Goal: Information Seeking & Learning: Learn about a topic

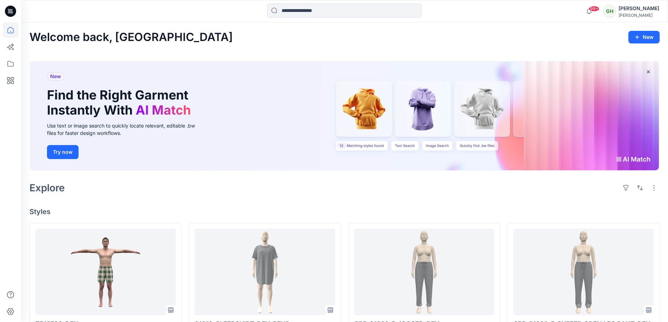
scroll to position [105, 0]
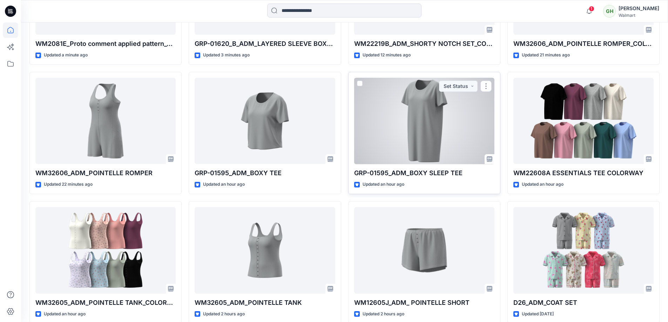
scroll to position [386, 0]
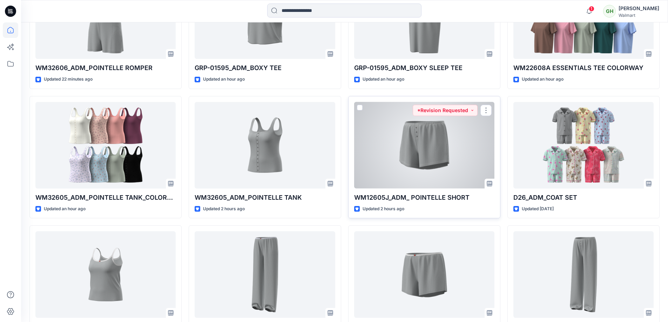
click at [432, 158] on div at bounding box center [424, 145] width 140 height 87
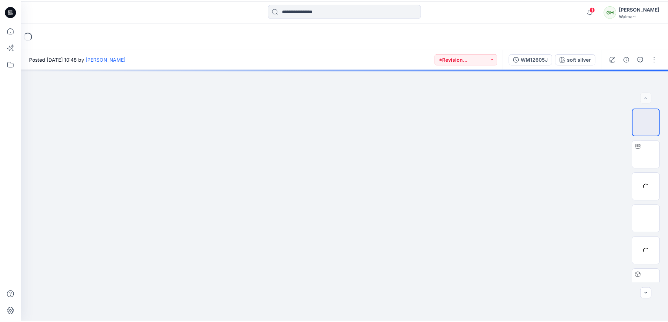
scroll to position [386, 0]
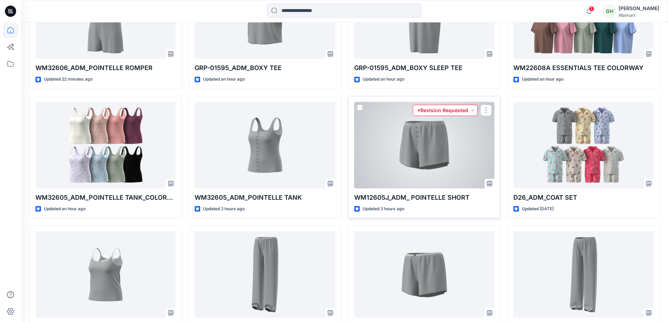
click at [460, 112] on button "*Revision Requested" at bounding box center [445, 110] width 65 height 11
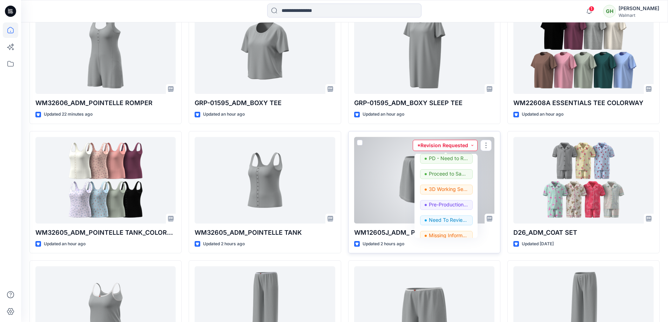
scroll to position [0, 0]
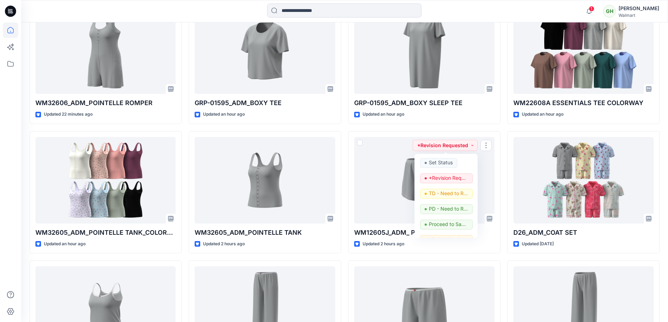
click at [476, 127] on div "WM22219B_ADM_SHORTY NOTCH SET_COLORWAY Updated 12 minutes ago GRP-01595_ADM_BOX…" at bounding box center [424, 257] width 152 height 770
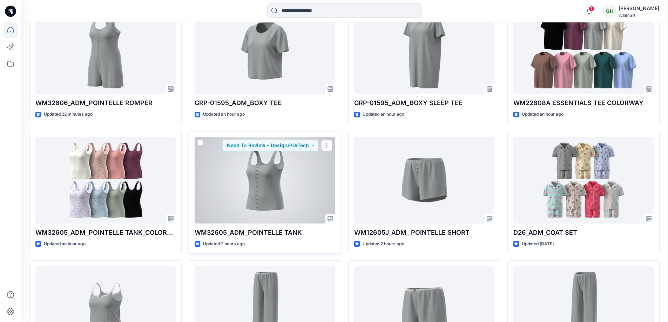
click at [228, 190] on div at bounding box center [265, 180] width 140 height 87
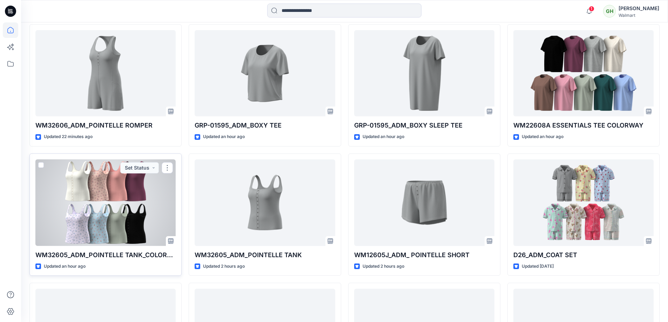
scroll to position [316, 0]
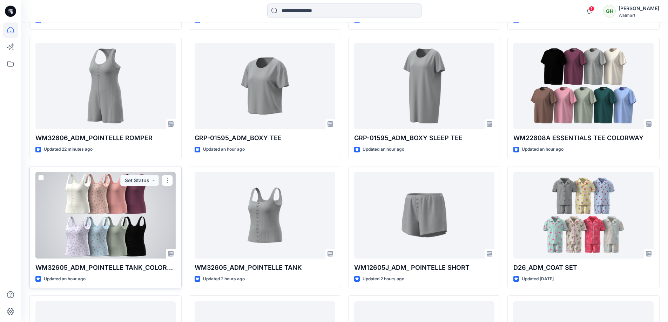
click at [161, 222] on div at bounding box center [105, 215] width 140 height 87
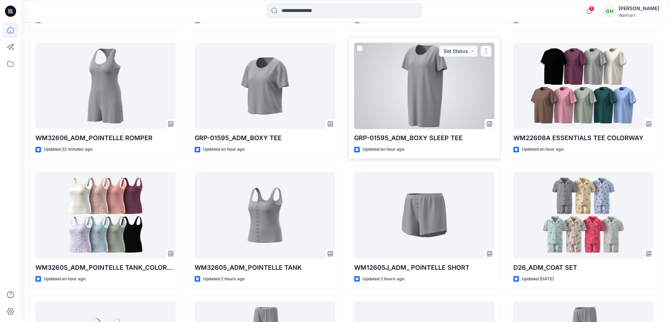
scroll to position [246, 0]
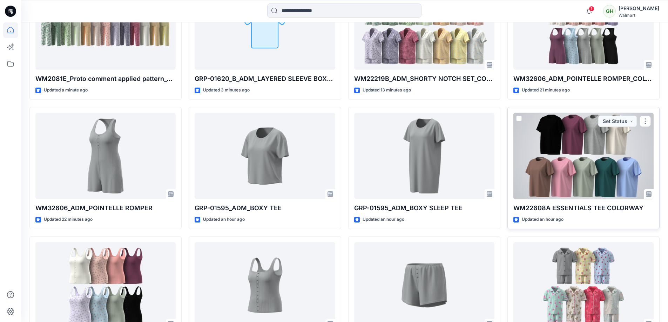
click at [523, 152] on div at bounding box center [583, 156] width 140 height 87
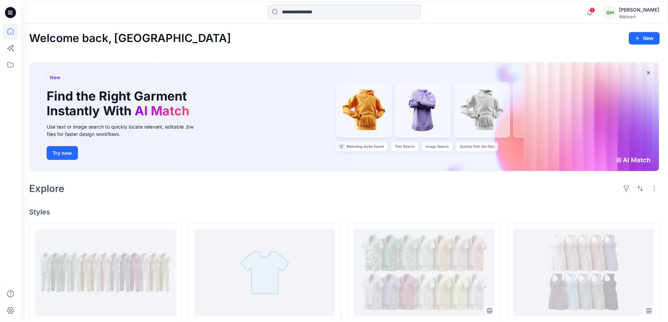
scroll to position [246, 0]
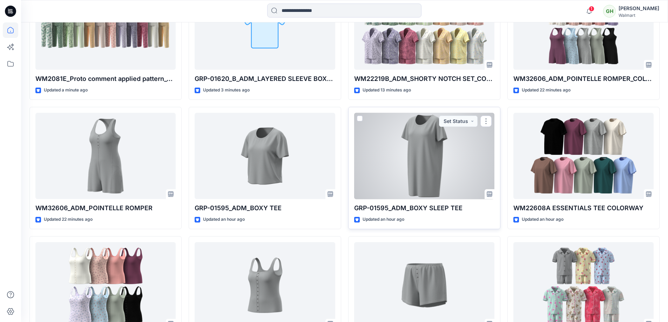
click at [404, 124] on div at bounding box center [424, 156] width 140 height 87
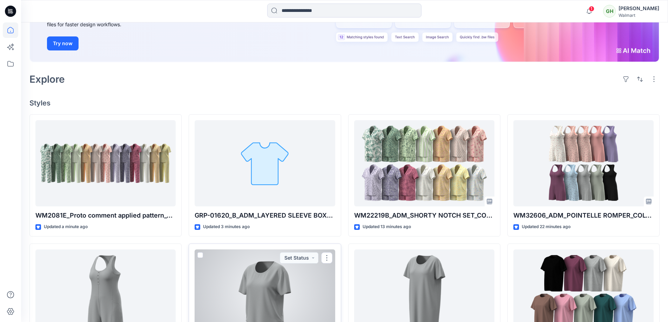
scroll to position [105, 0]
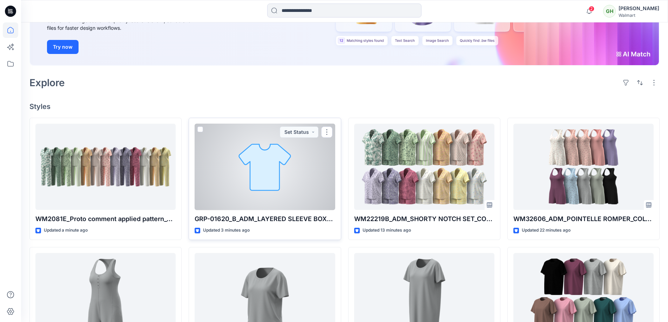
click at [277, 156] on div at bounding box center [265, 167] width 140 height 87
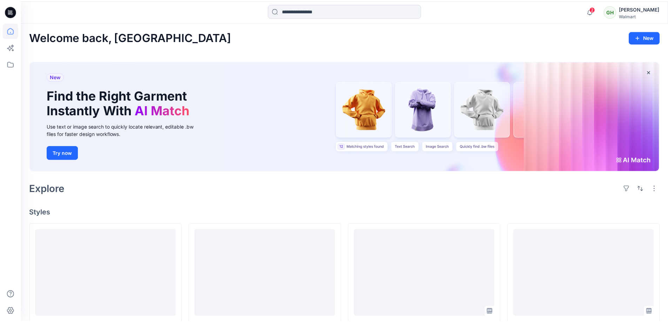
scroll to position [105, 0]
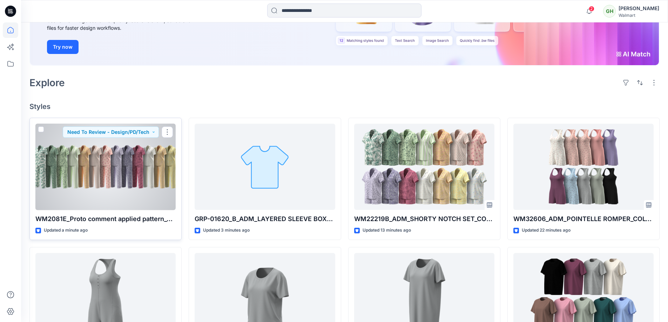
click at [152, 179] on div at bounding box center [105, 167] width 140 height 87
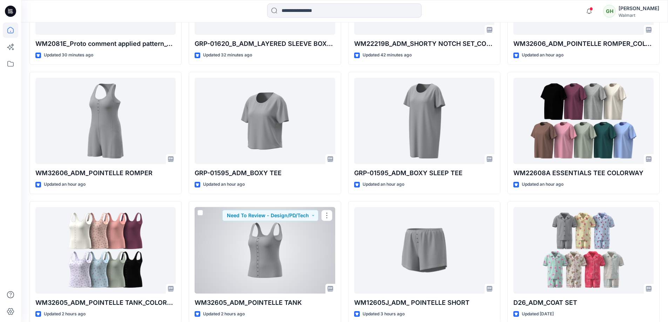
scroll to position [386, 0]
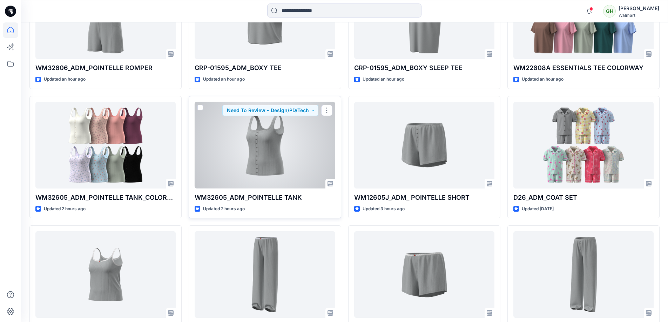
click at [272, 146] on div at bounding box center [265, 145] width 140 height 87
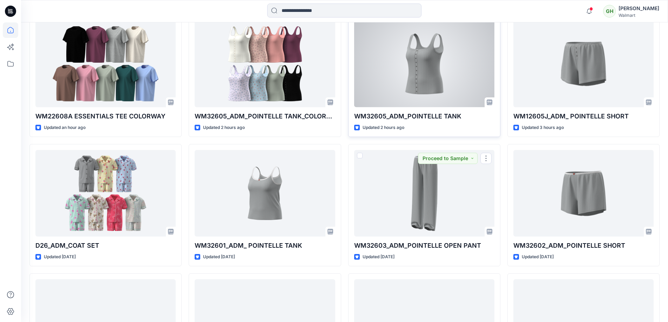
scroll to position [421, 0]
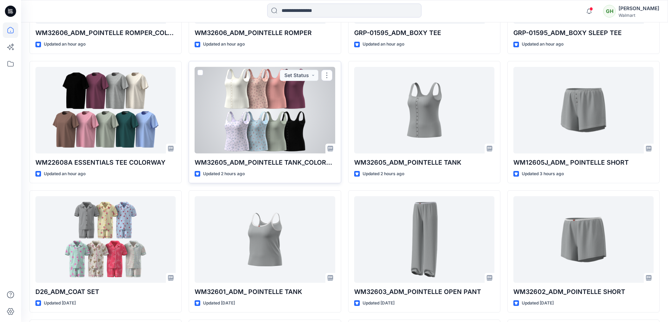
click at [301, 99] on div at bounding box center [265, 110] width 140 height 87
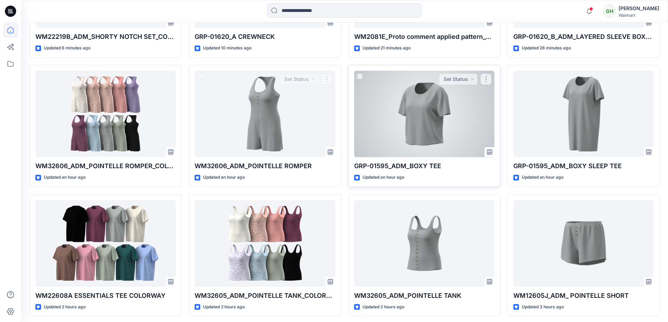
scroll to position [281, 0]
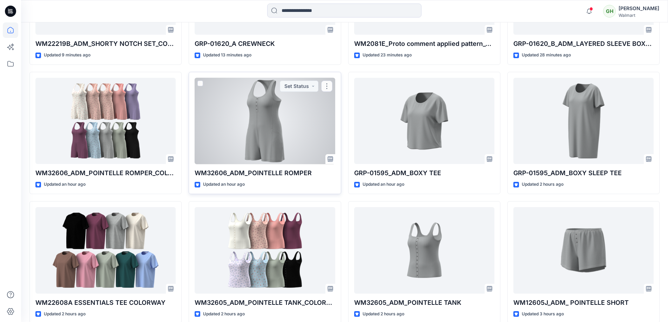
click at [242, 148] on div at bounding box center [265, 121] width 140 height 87
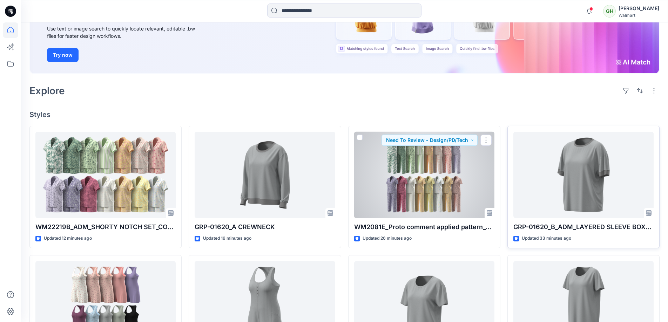
scroll to position [105, 0]
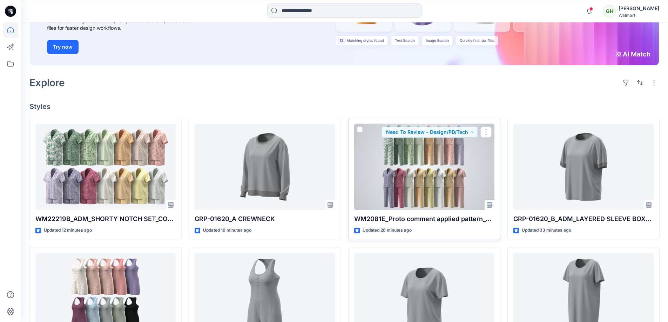
click at [396, 142] on div at bounding box center [424, 167] width 140 height 87
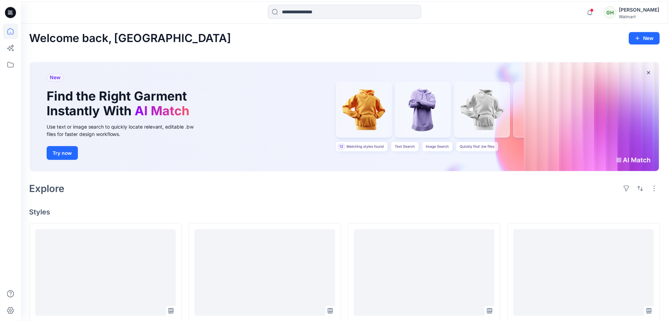
scroll to position [105, 0]
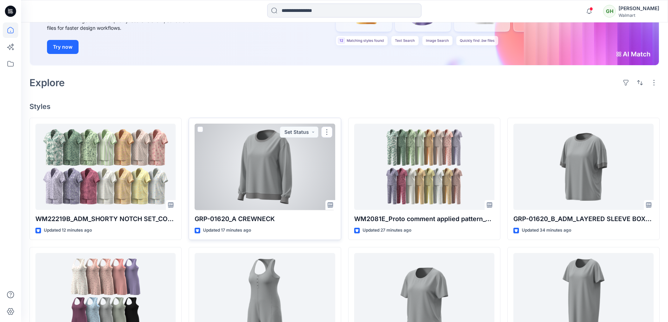
click at [290, 188] on div at bounding box center [265, 167] width 140 height 87
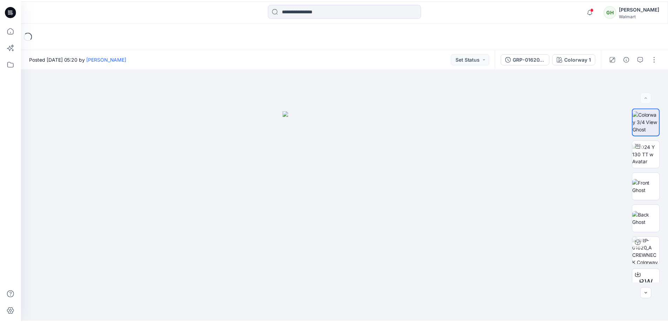
scroll to position [105, 0]
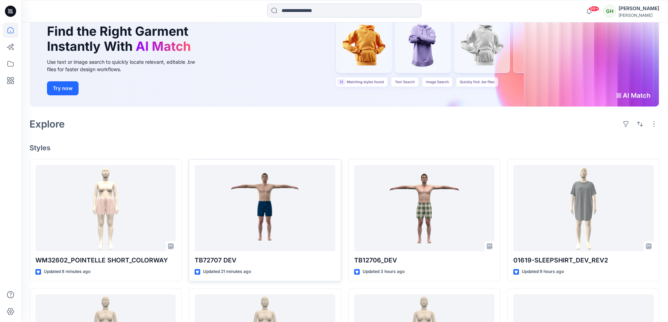
scroll to position [140, 0]
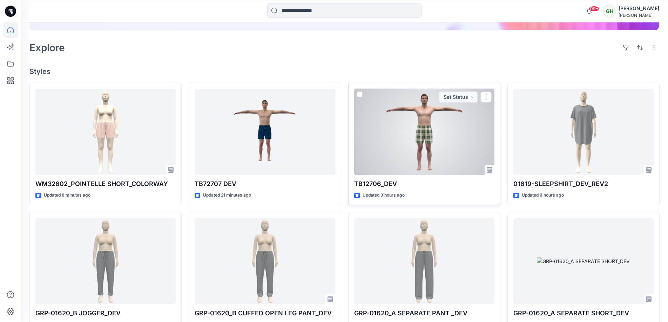
click at [444, 156] on div at bounding box center [424, 132] width 140 height 87
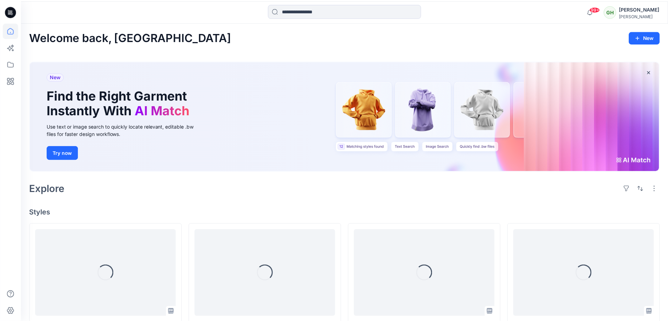
scroll to position [140, 0]
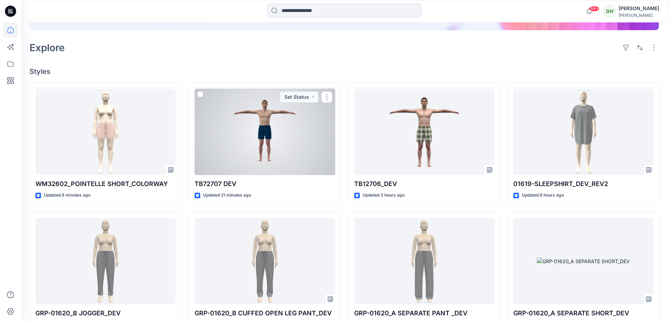
click at [234, 113] on div at bounding box center [265, 132] width 140 height 87
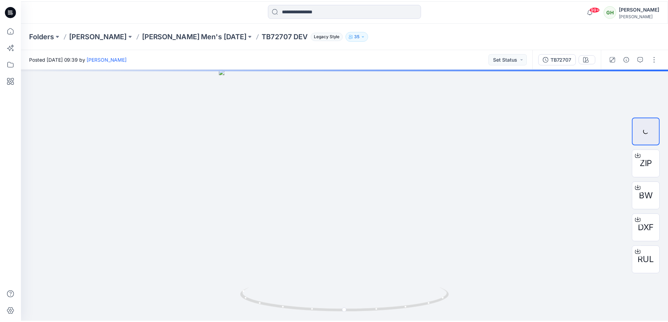
scroll to position [140, 0]
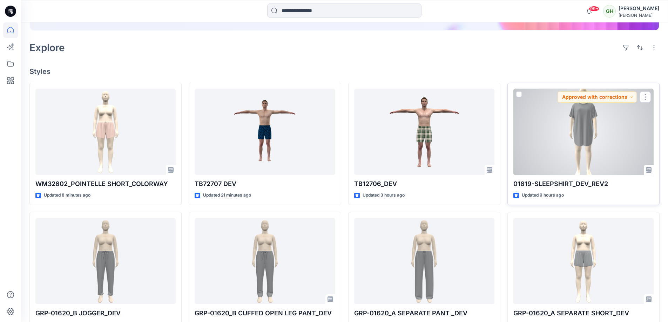
click at [584, 154] on div at bounding box center [583, 132] width 140 height 87
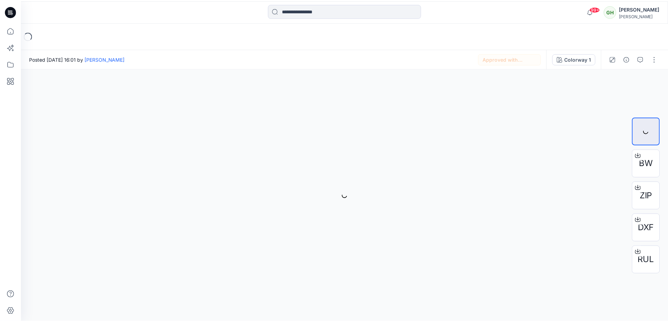
scroll to position [140, 0]
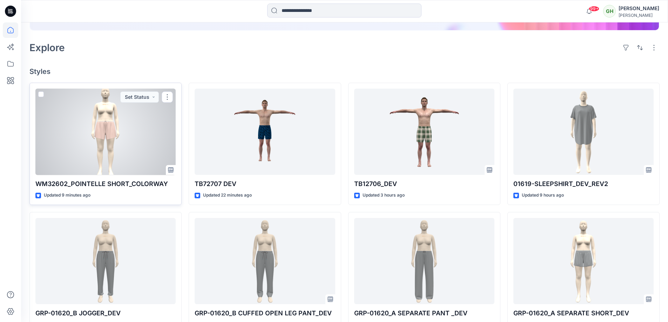
click at [85, 103] on div at bounding box center [105, 132] width 140 height 87
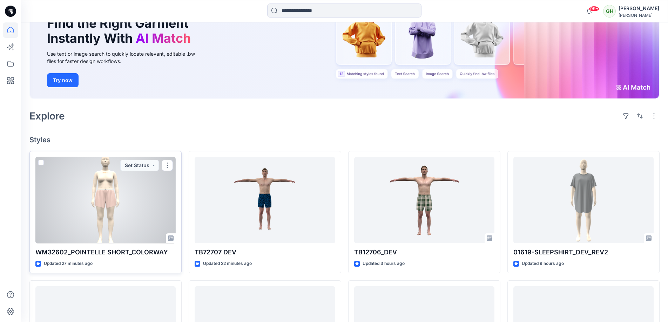
scroll to position [70, 0]
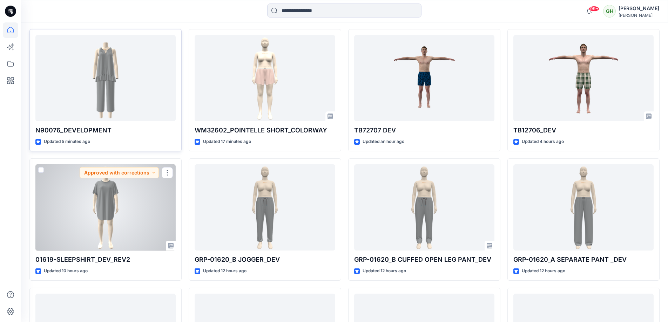
scroll to position [181, 0]
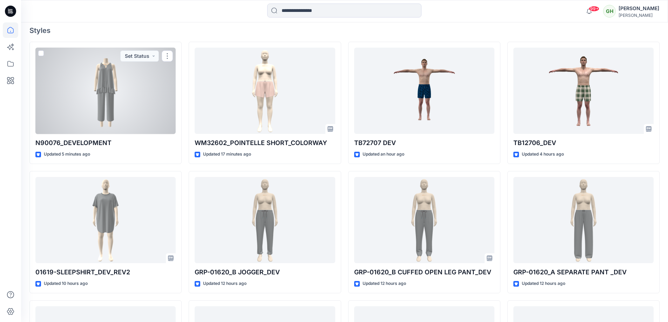
click at [122, 121] on div at bounding box center [105, 91] width 140 height 87
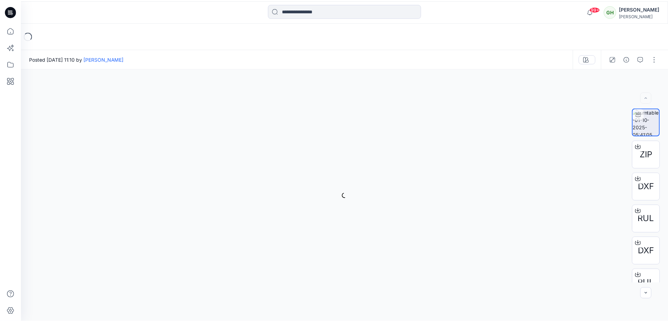
scroll to position [181, 0]
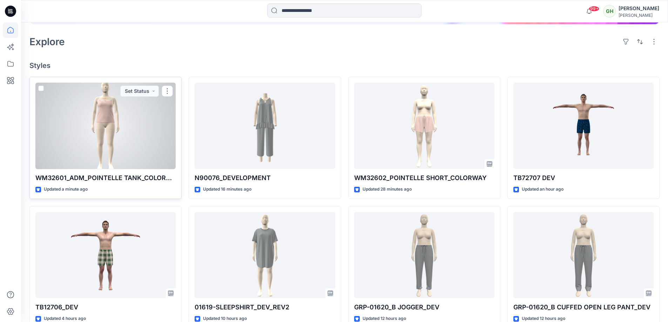
scroll to position [181, 0]
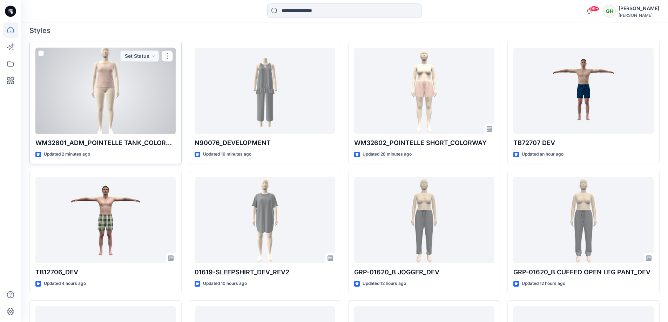
click at [106, 124] on div at bounding box center [105, 91] width 140 height 87
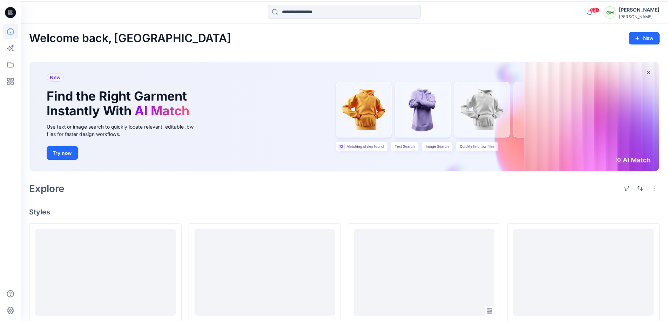
scroll to position [181, 0]
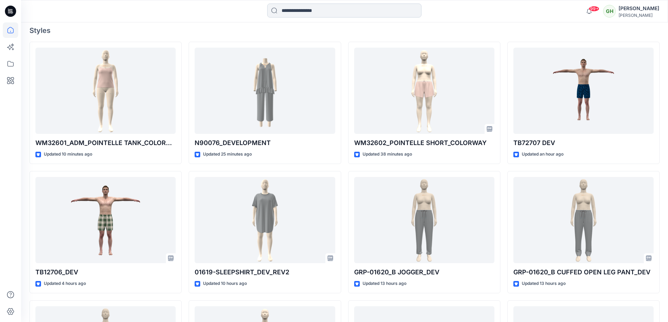
click at [308, 12] on input at bounding box center [344, 11] width 154 height 14
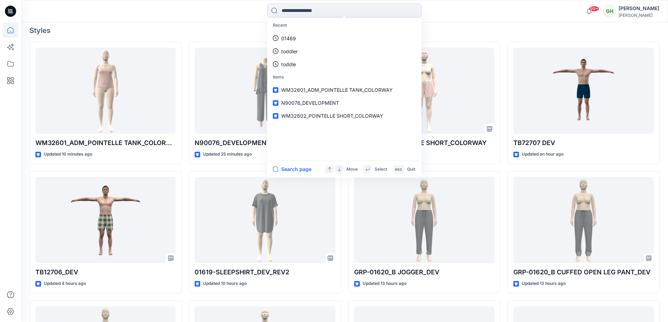
paste input "**********"
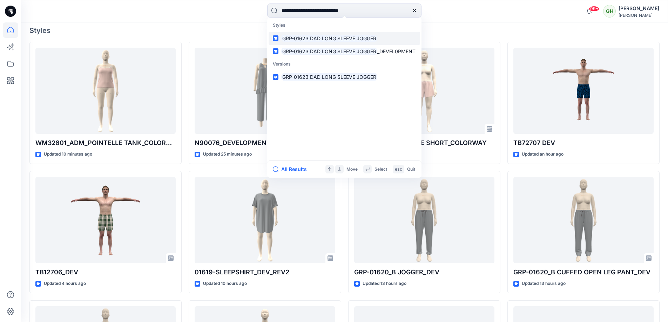
type input "**********"
click at [318, 38] on mark "GRP-01623 DAD LONG SLEEVE JOGGER" at bounding box center [329, 38] width 96 height 8
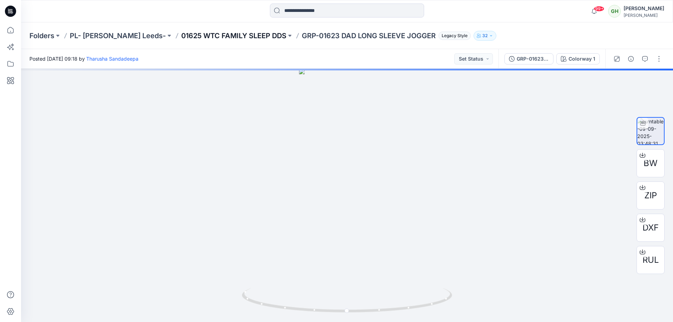
click at [226, 38] on p "01625 WTC FAMILY SLEEP DDS" at bounding box center [233, 36] width 105 height 10
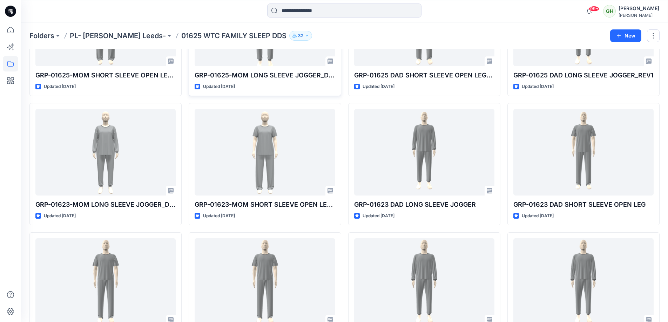
scroll to position [105, 0]
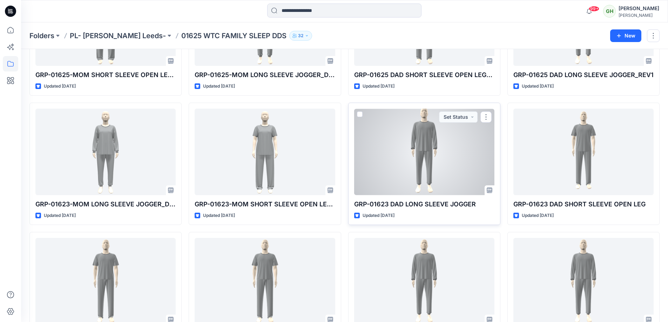
click at [442, 176] on div at bounding box center [424, 152] width 140 height 87
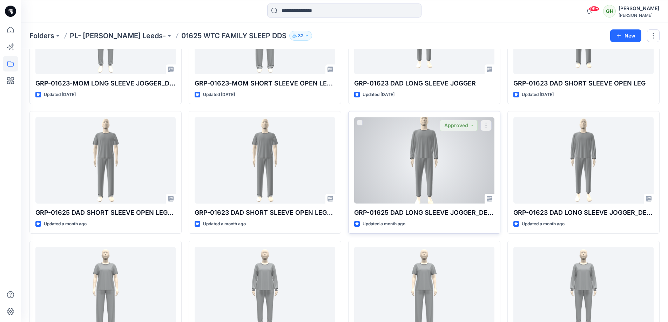
scroll to position [276, 0]
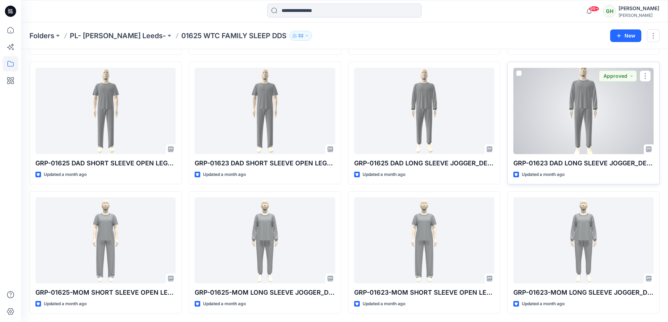
click at [554, 141] on div at bounding box center [583, 111] width 140 height 87
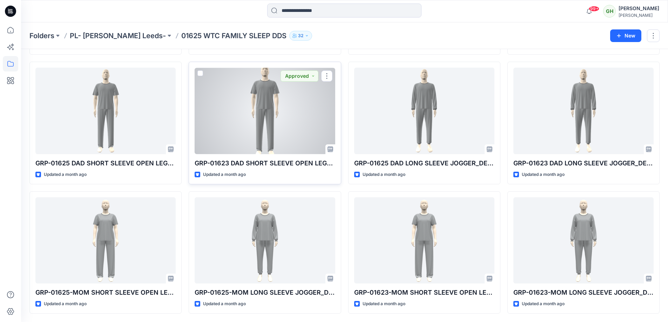
scroll to position [170, 0]
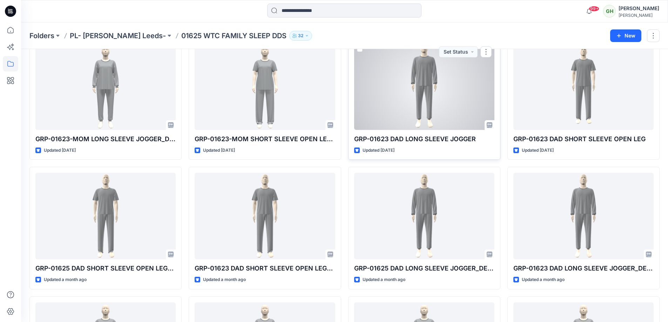
click at [455, 121] on div at bounding box center [424, 86] width 140 height 87
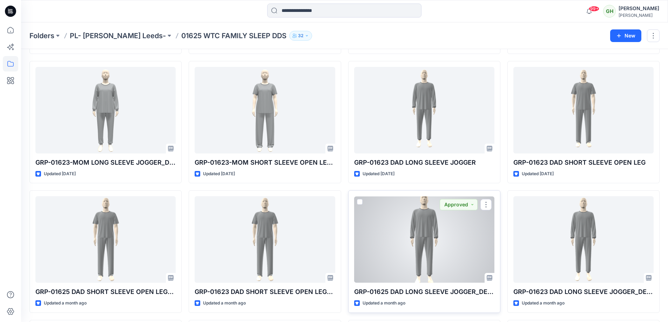
scroll to position [105, 0]
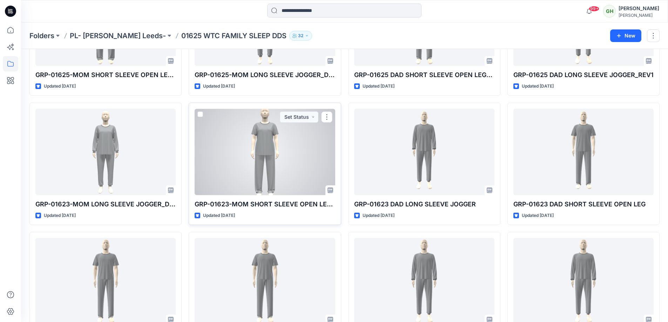
click at [316, 156] on div at bounding box center [265, 152] width 140 height 87
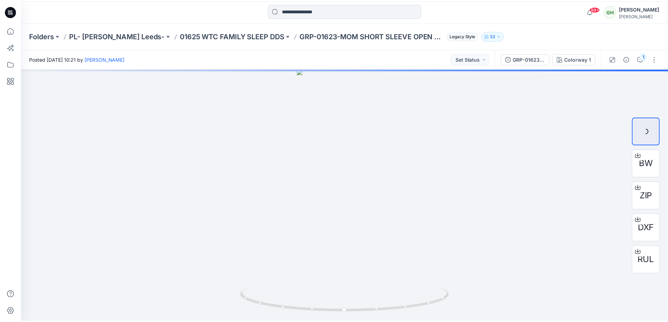
scroll to position [105, 0]
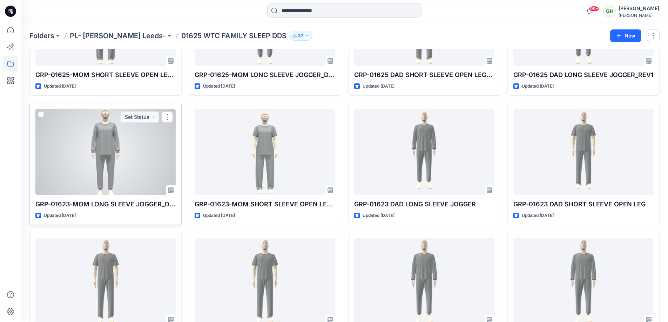
click at [125, 169] on div at bounding box center [105, 152] width 140 height 87
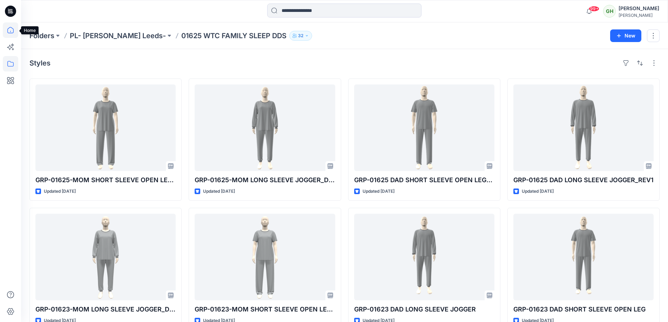
click at [13, 28] on icon at bounding box center [10, 29] width 15 height 15
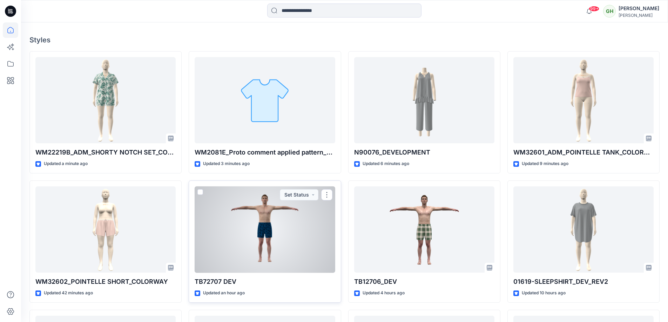
scroll to position [210, 0]
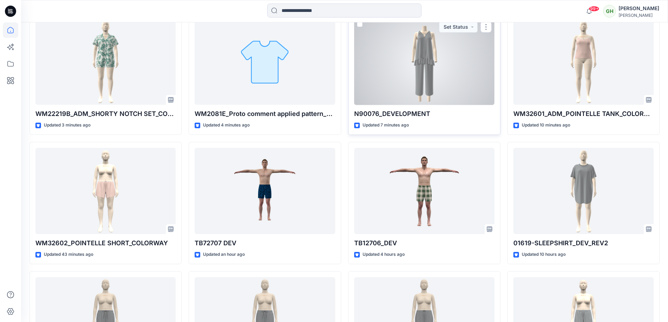
click at [381, 72] on div at bounding box center [424, 62] width 140 height 87
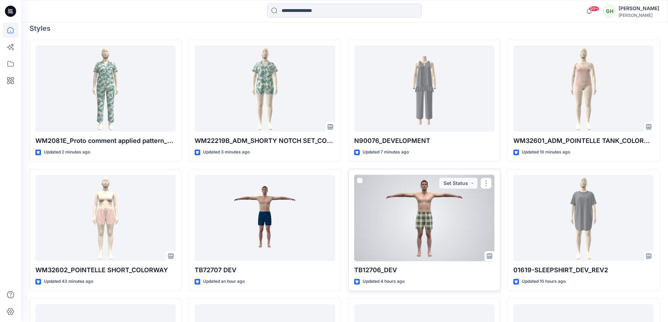
scroll to position [175, 0]
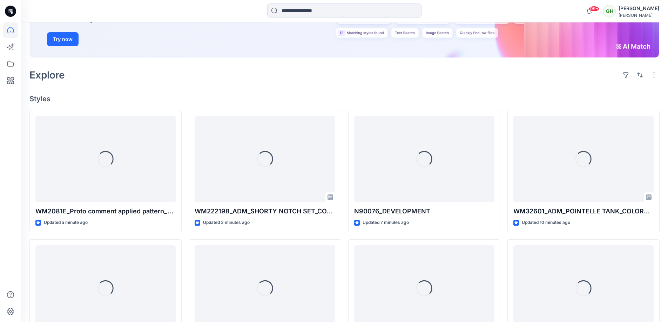
scroll to position [181, 0]
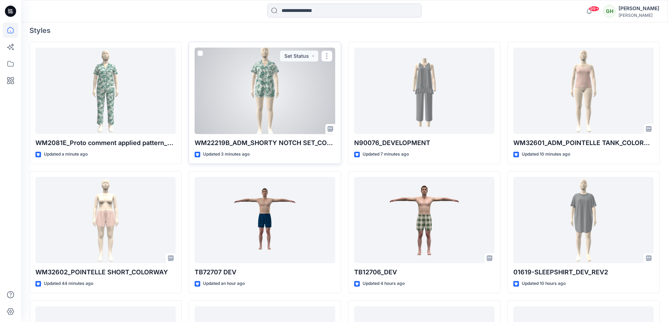
click at [275, 93] on div at bounding box center [265, 91] width 140 height 87
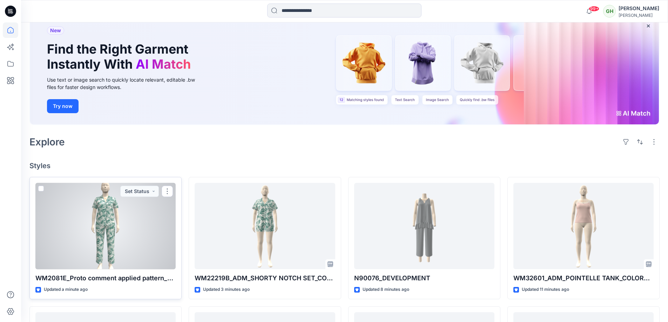
scroll to position [41, 0]
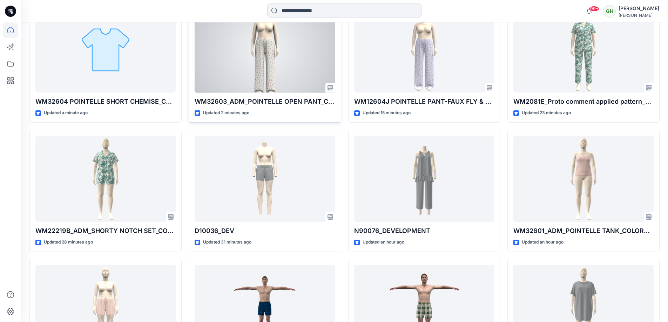
scroll to position [281, 0]
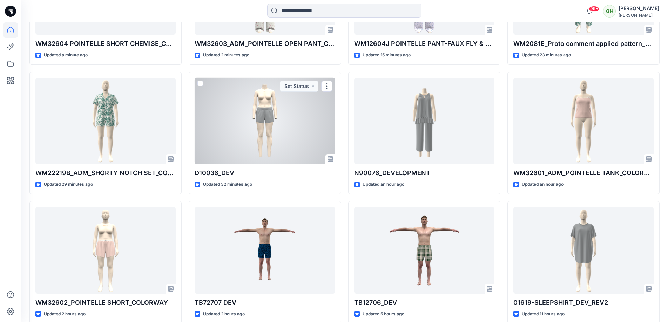
click at [284, 137] on div at bounding box center [265, 121] width 140 height 87
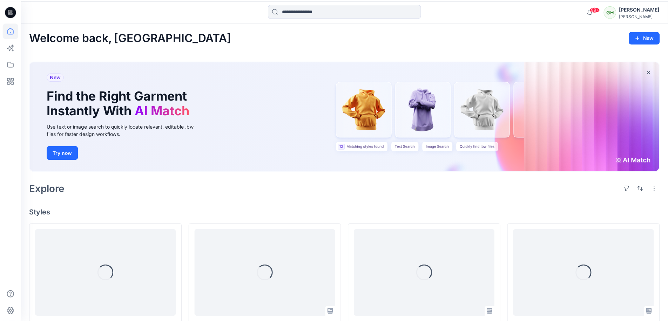
scroll to position [281, 0]
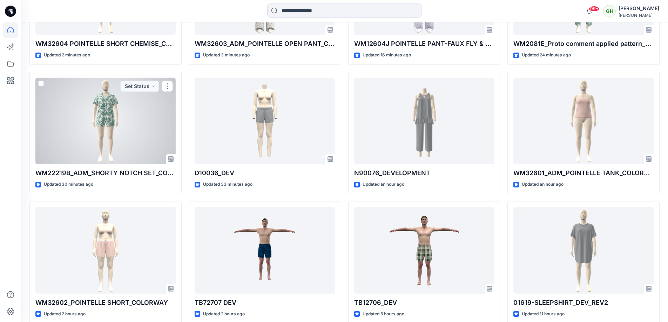
click at [84, 146] on div at bounding box center [105, 121] width 140 height 87
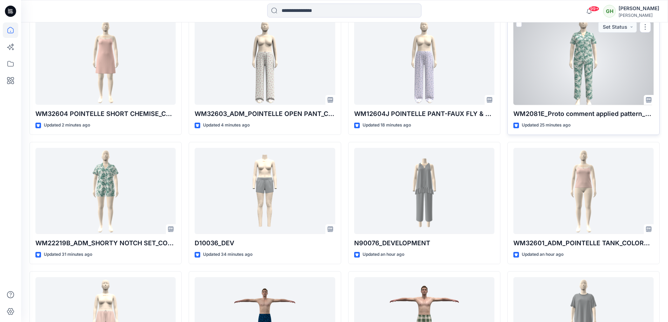
scroll to position [175, 0]
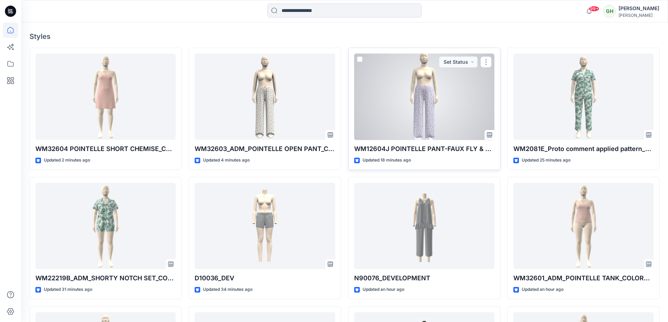
click at [397, 108] on div at bounding box center [424, 97] width 140 height 87
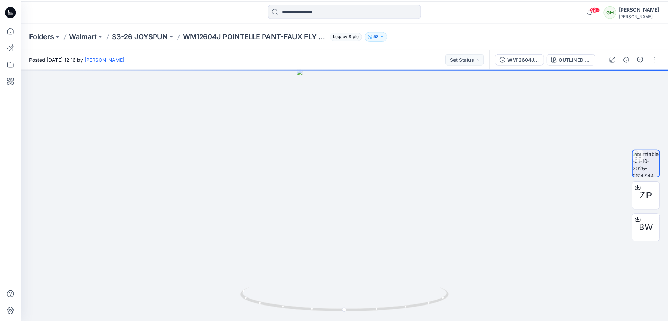
scroll to position [175, 0]
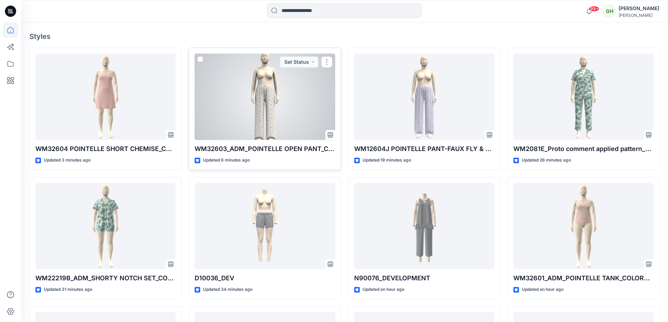
click at [288, 99] on div at bounding box center [265, 97] width 140 height 87
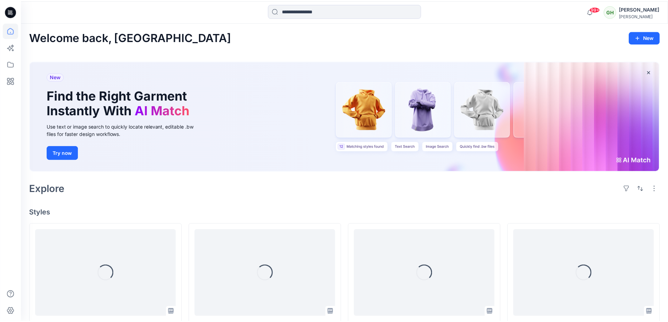
scroll to position [175, 0]
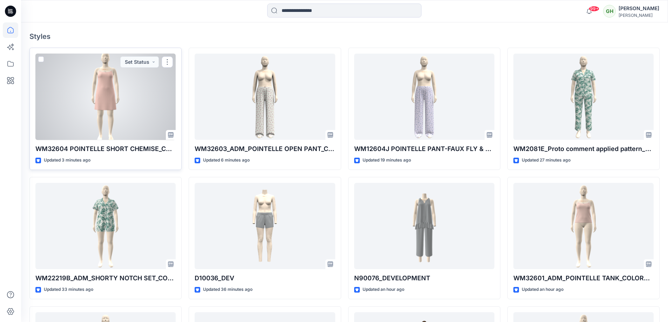
click at [69, 102] on div at bounding box center [105, 97] width 140 height 87
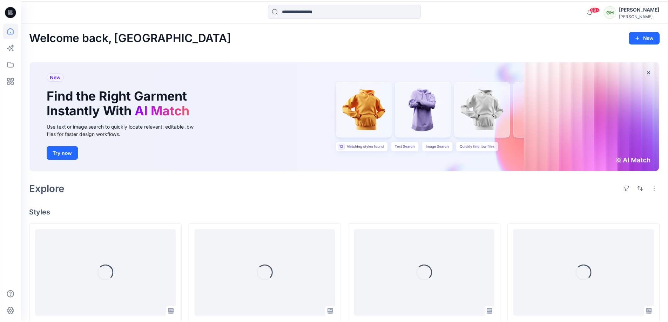
scroll to position [175, 0]
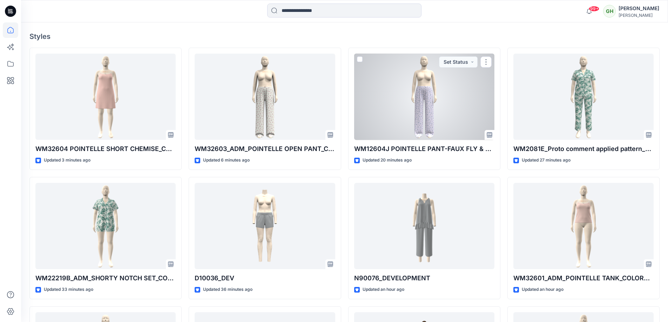
click at [432, 108] on div at bounding box center [424, 97] width 140 height 87
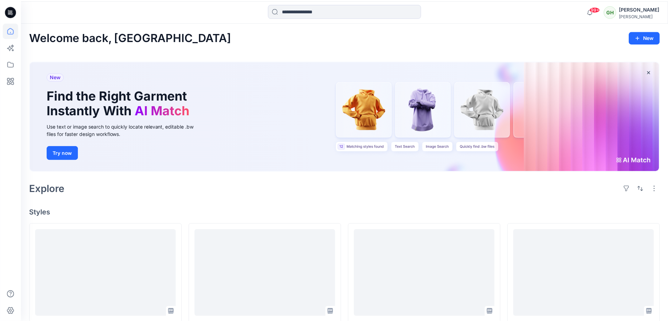
scroll to position [175, 0]
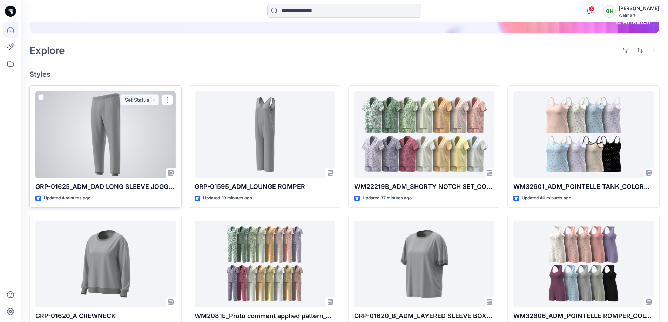
scroll to position [140, 0]
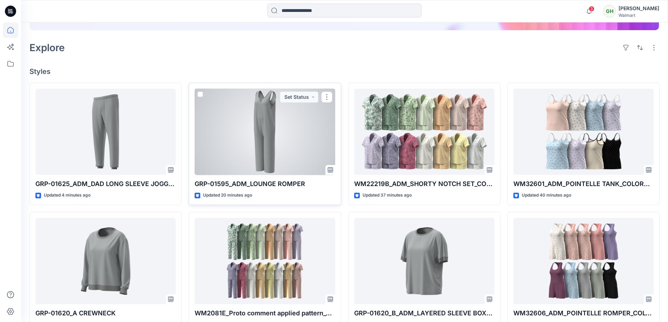
click at [254, 151] on div at bounding box center [265, 132] width 140 height 87
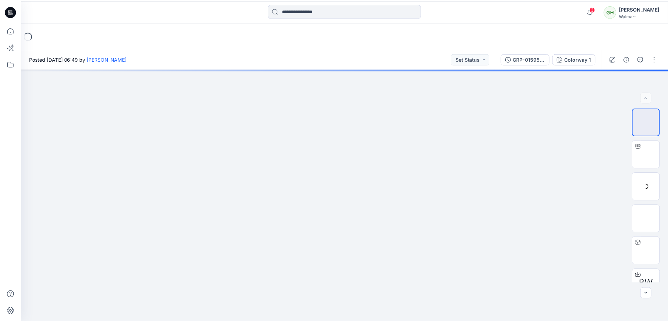
scroll to position [140, 0]
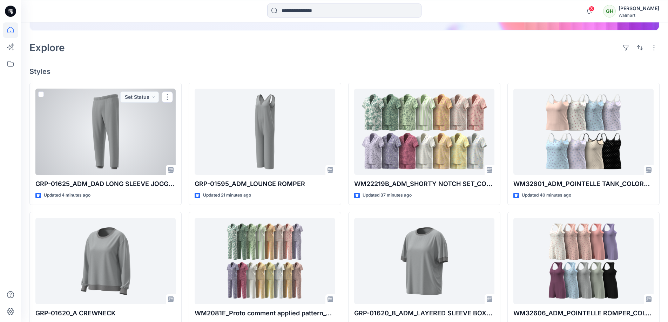
click at [114, 130] on div at bounding box center [105, 132] width 140 height 87
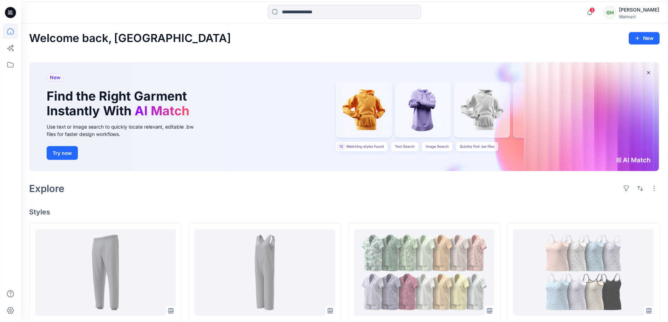
scroll to position [140, 0]
